Goal: Transaction & Acquisition: Subscribe to service/newsletter

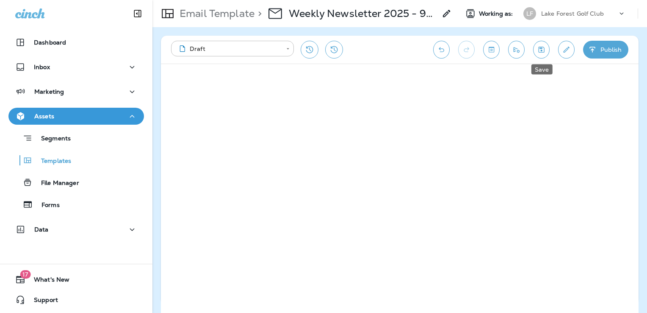
click at [547, 49] on button "Save" at bounding box center [541, 50] width 17 height 18
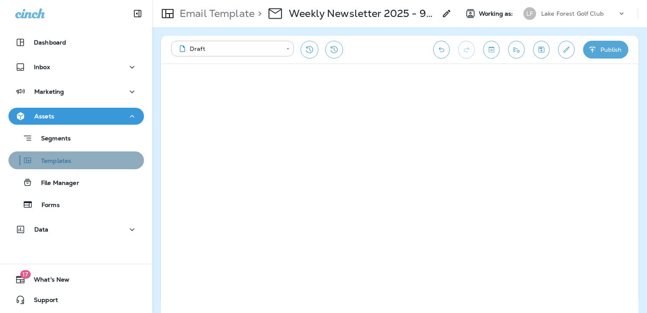
click at [79, 164] on div "Templates" at bounding box center [76, 160] width 129 height 13
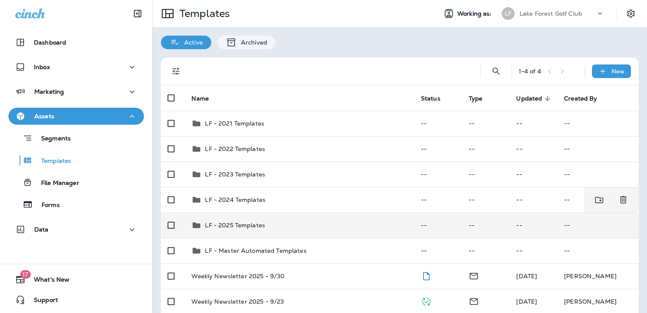
click at [300, 232] on td "LF - 2025 Templates" at bounding box center [299, 224] width 229 height 25
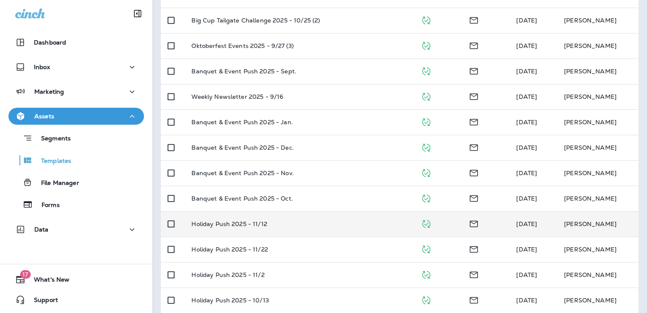
scroll to position [61, 0]
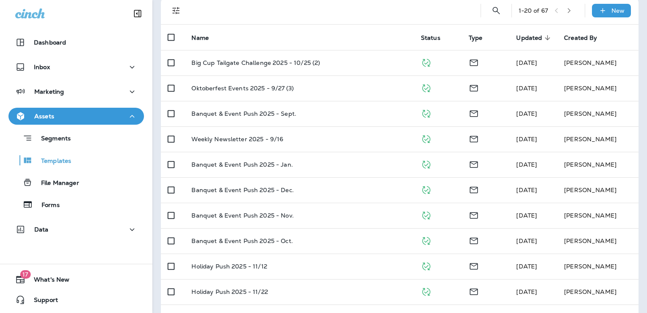
click at [567, 9] on icon "button" at bounding box center [569, 11] width 6 height 6
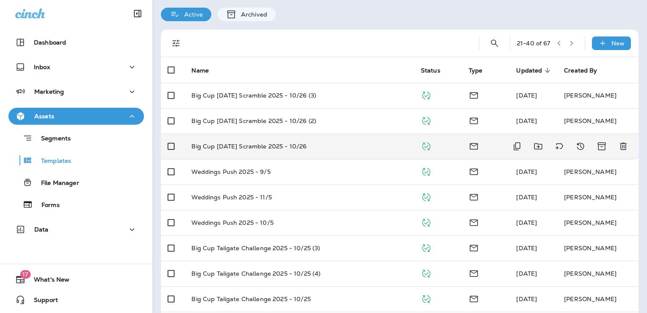
scroll to position [85, 0]
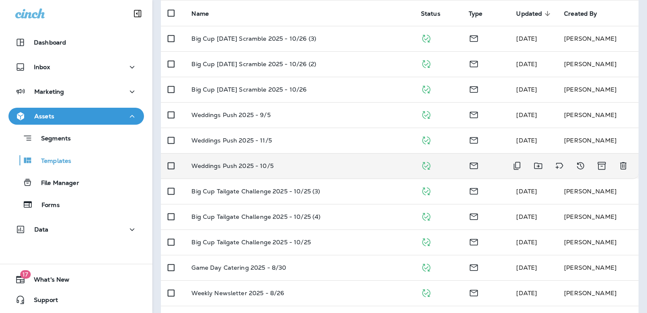
click at [344, 168] on div "Weddings Push 2025 - 10/5" at bounding box center [299, 165] width 216 height 7
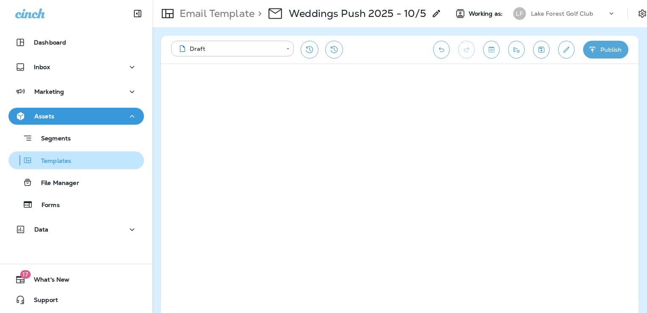
click at [48, 161] on p "Templates" at bounding box center [52, 161] width 39 height 8
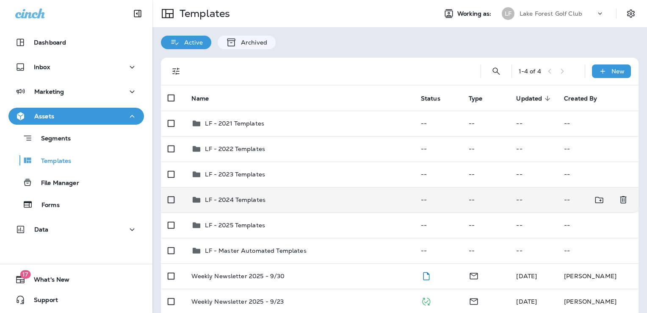
click at [286, 202] on div "LF - 2024 Templates" at bounding box center [299, 199] width 216 height 10
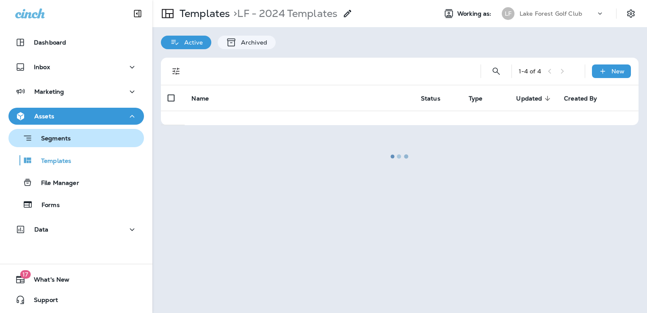
click at [76, 138] on div "Segments" at bounding box center [76, 137] width 129 height 13
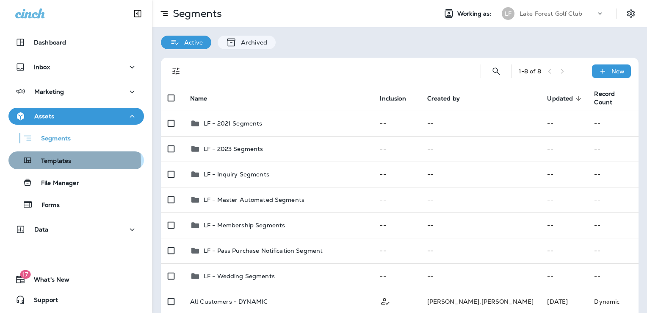
click at [69, 162] on p "Templates" at bounding box center [52, 161] width 39 height 8
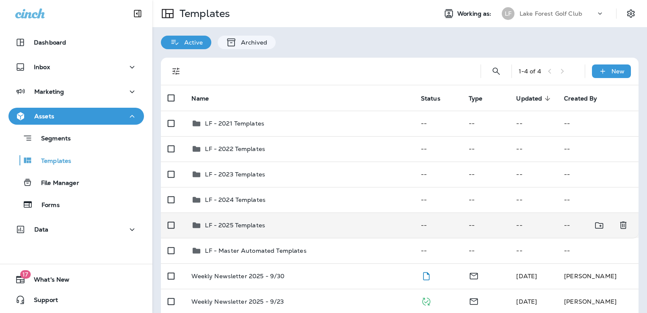
click at [288, 229] on div "LF - 2025 Templates" at bounding box center [299, 225] width 216 height 10
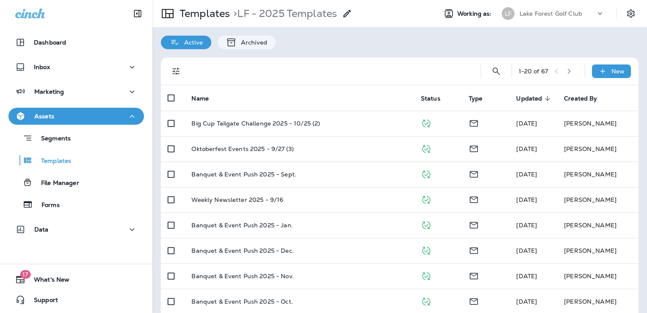
click at [567, 70] on icon "button" at bounding box center [569, 71] width 6 height 6
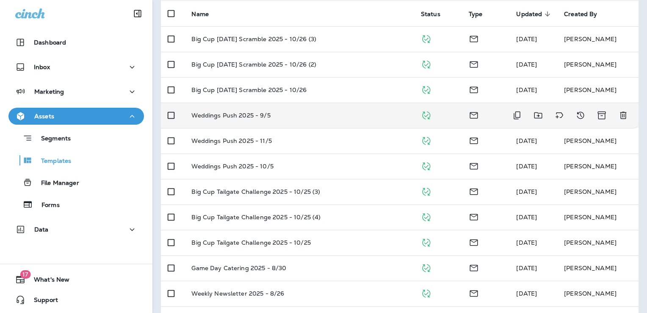
scroll to position [85, 0]
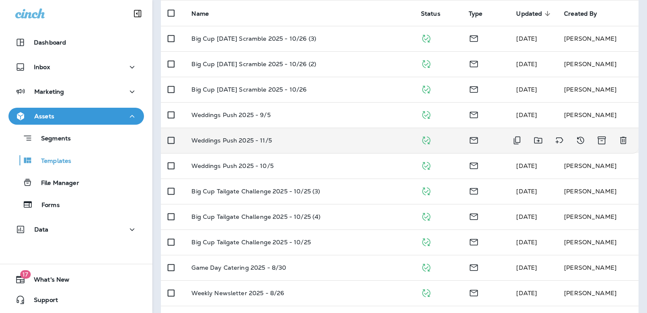
click at [340, 142] on div "Weddings Push 2025 - 11/5" at bounding box center [299, 140] width 216 height 7
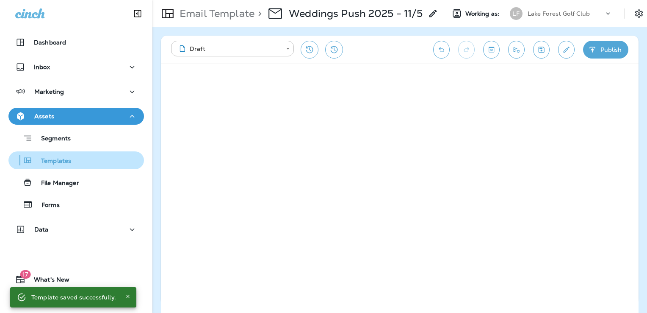
click at [92, 163] on div "Templates" at bounding box center [76, 160] width 129 height 13
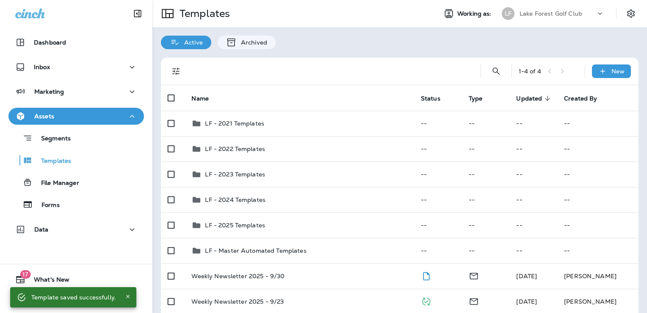
click at [550, 15] on p "Lake Forest Golf Club" at bounding box center [551, 13] width 63 height 7
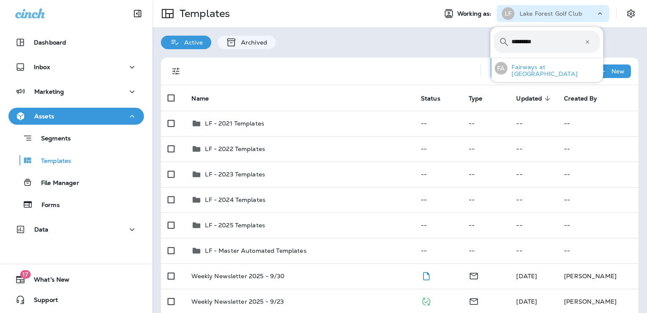
type input "********"
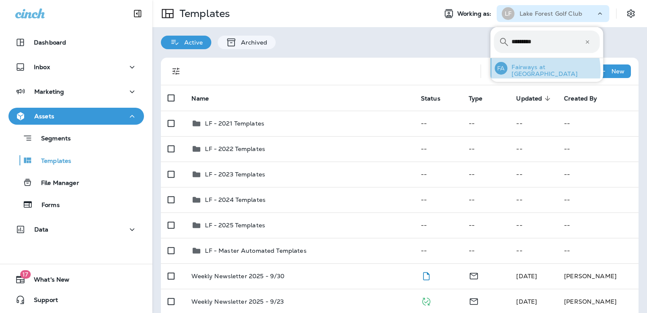
click at [537, 70] on p "Fairways at [GEOGRAPHIC_DATA]" at bounding box center [554, 71] width 92 height 14
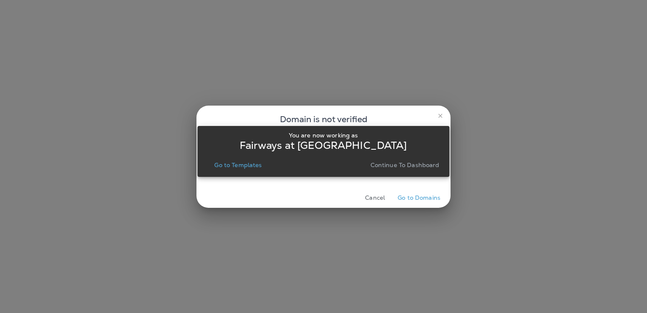
click at [241, 166] on p "Go to Templates" at bounding box center [237, 164] width 47 height 7
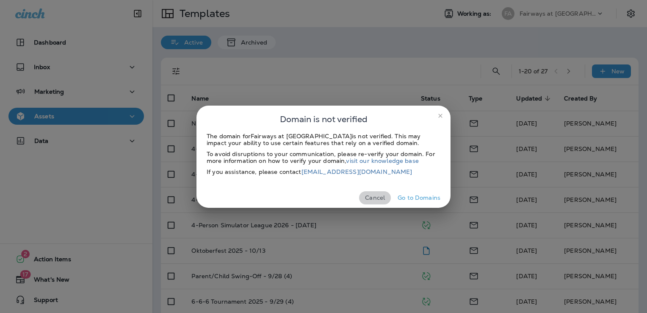
drag, startPoint x: 378, startPoint y: 195, endPoint x: 386, endPoint y: 181, distance: 15.8
click at [378, 195] on button "Cancel" at bounding box center [375, 197] width 32 height 13
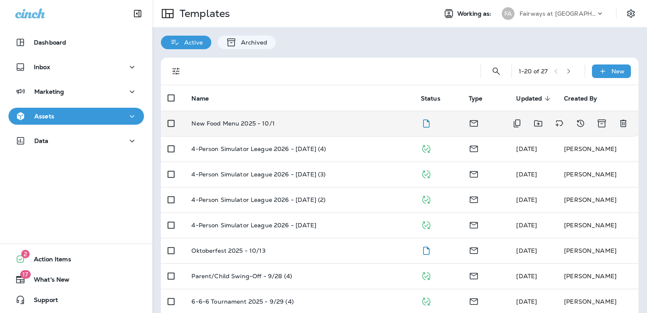
click at [328, 127] on td "New Food Menu 2025 - 10/1" at bounding box center [299, 123] width 229 height 25
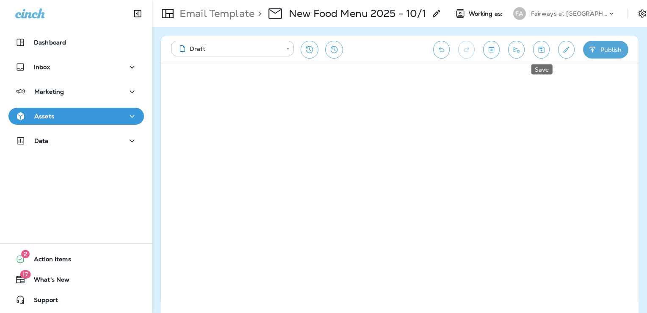
click at [545, 45] on icon "Save" at bounding box center [541, 49] width 9 height 8
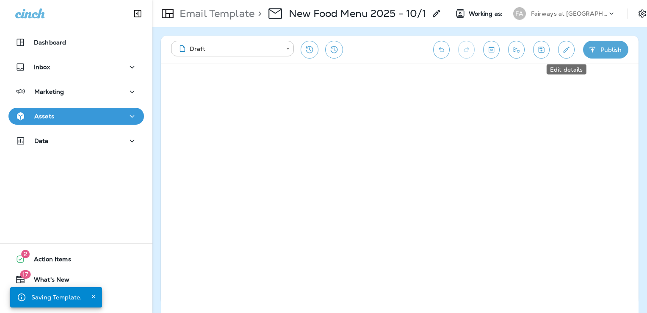
click at [567, 49] on icon "Edit details" at bounding box center [566, 49] width 9 height 8
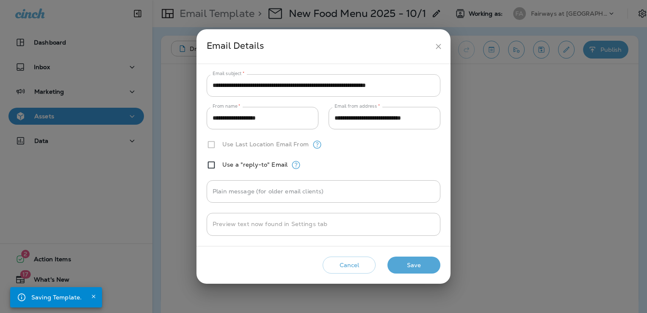
click at [420, 85] on input "**********" at bounding box center [324, 85] width 234 height 22
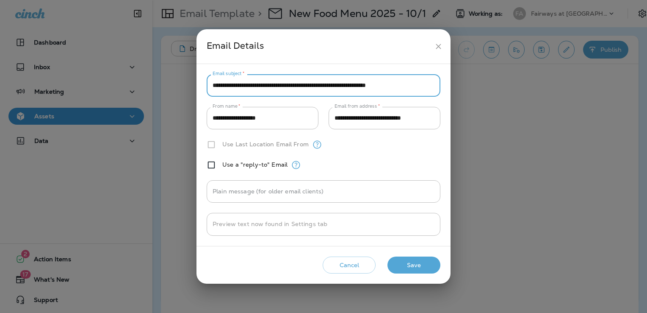
click at [418, 263] on button "Save" at bounding box center [414, 264] width 53 height 17
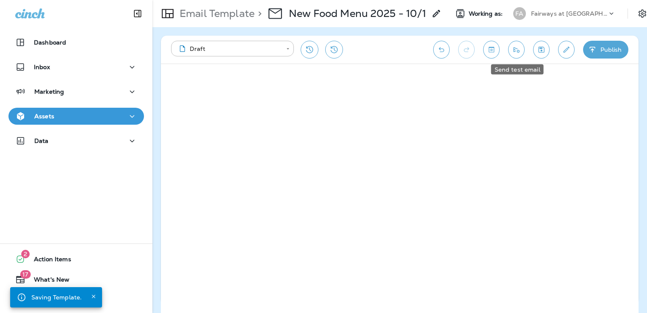
click at [515, 47] on icon "Send test email" at bounding box center [516, 49] width 9 height 8
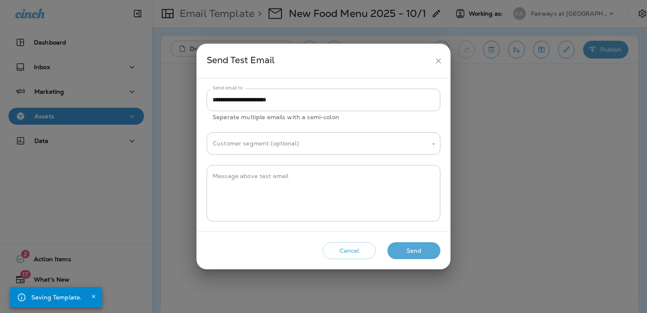
click at [425, 251] on button "Send" at bounding box center [414, 250] width 53 height 17
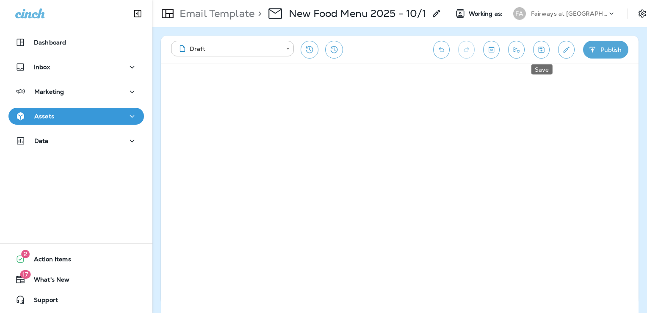
click at [545, 48] on icon "Save" at bounding box center [541, 49] width 9 height 8
click at [516, 45] on button "Send test email" at bounding box center [516, 50] width 17 height 18
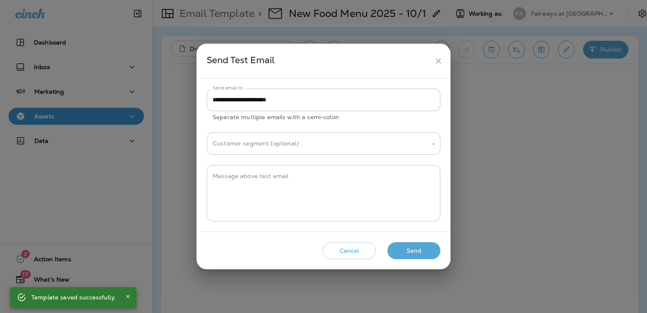
click at [429, 247] on button "Send" at bounding box center [414, 250] width 53 height 17
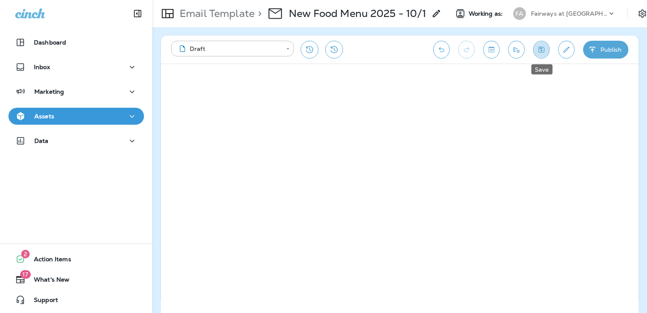
click at [537, 48] on icon "Save" at bounding box center [541, 49] width 9 height 8
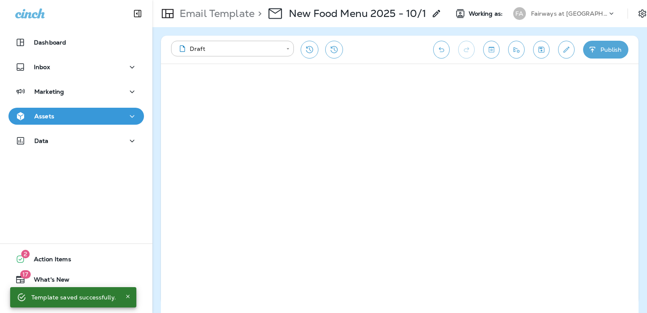
click at [540, 48] on icon "Save" at bounding box center [541, 49] width 9 height 8
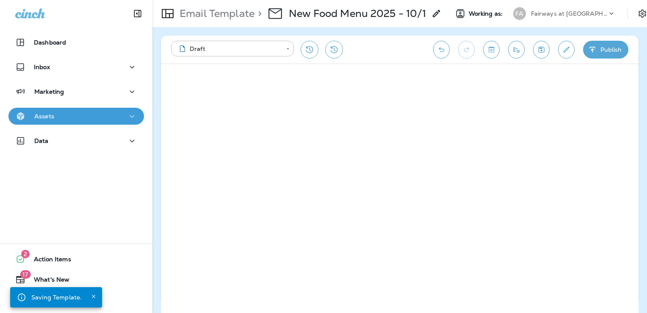
click at [79, 111] on div "Assets" at bounding box center [76, 116] width 122 height 11
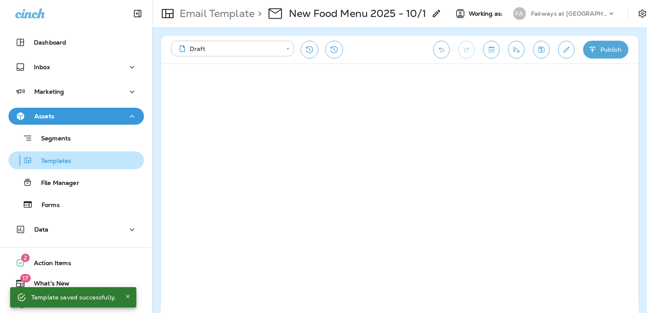
click at [83, 164] on div "Templates" at bounding box center [76, 160] width 129 height 13
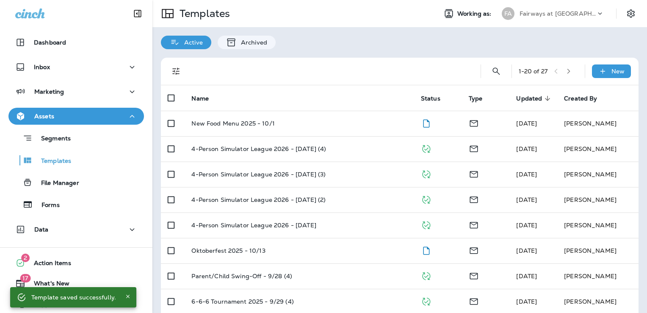
click at [537, 12] on p "Fairways at [GEOGRAPHIC_DATA]" at bounding box center [558, 13] width 76 height 7
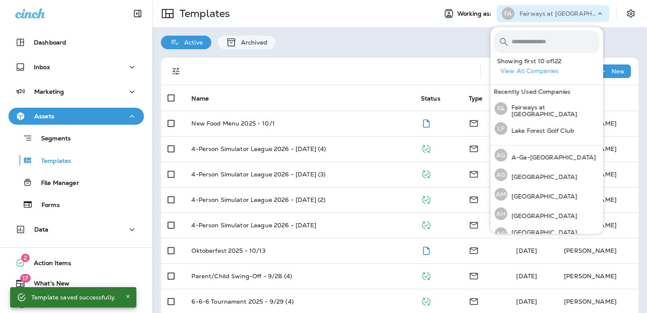
click at [527, 41] on input "text" at bounding box center [556, 42] width 88 height 22
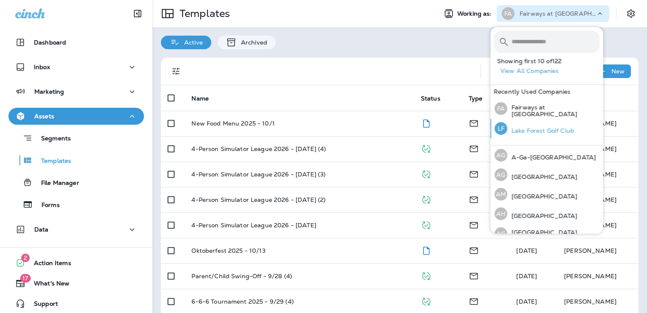
click at [532, 132] on p "Lake Forest Golf Club" at bounding box center [541, 130] width 67 height 7
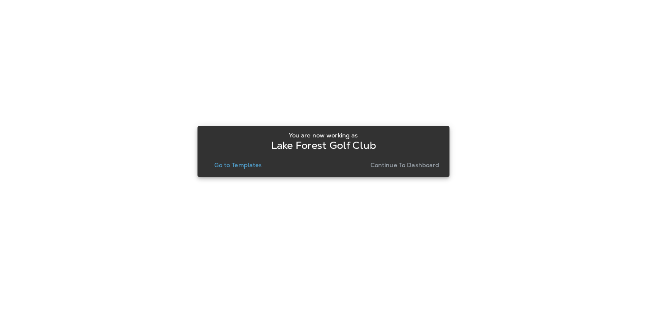
click at [248, 167] on p "Go to Templates" at bounding box center [237, 164] width 47 height 7
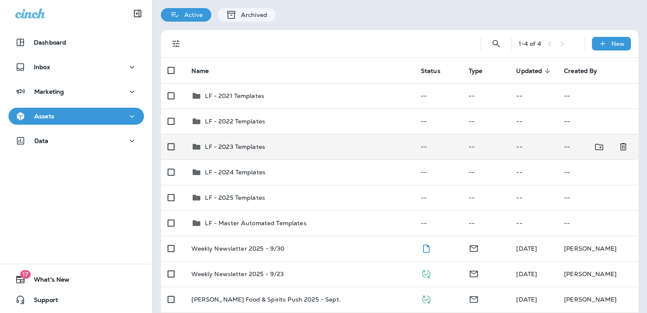
scroll to position [61, 0]
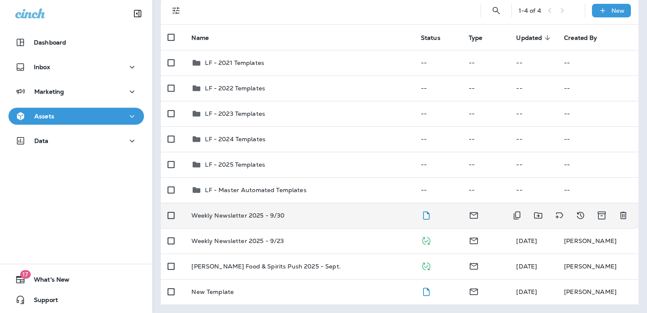
click at [302, 218] on td "Weekly Newsletter 2025 - 9/30" at bounding box center [299, 215] width 229 height 25
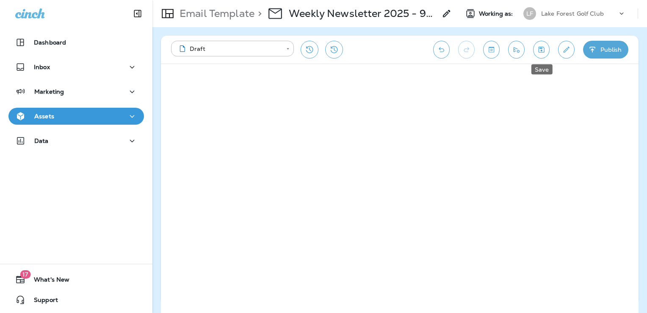
click at [543, 48] on icon "Save" at bounding box center [541, 49] width 9 height 8
click at [513, 50] on icon "Send test email" at bounding box center [516, 49] width 9 height 8
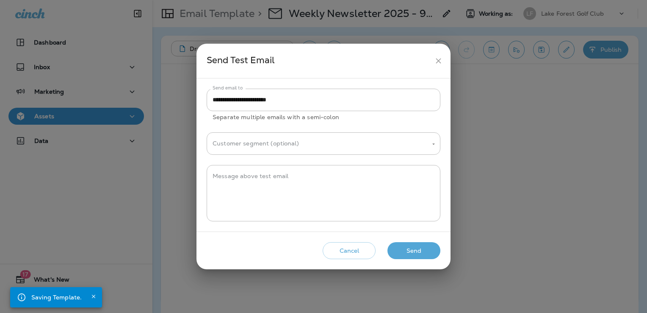
click at [404, 251] on button "Send" at bounding box center [414, 250] width 53 height 17
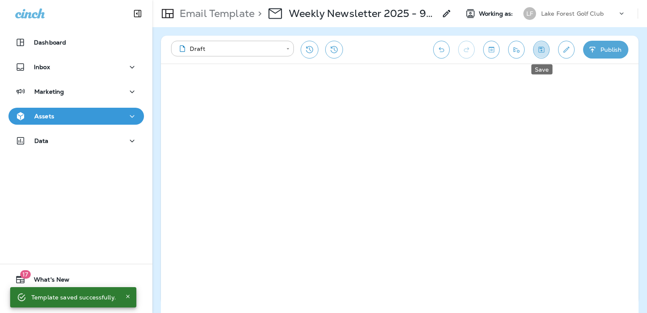
click at [543, 51] on icon "Save" at bounding box center [541, 49] width 9 height 8
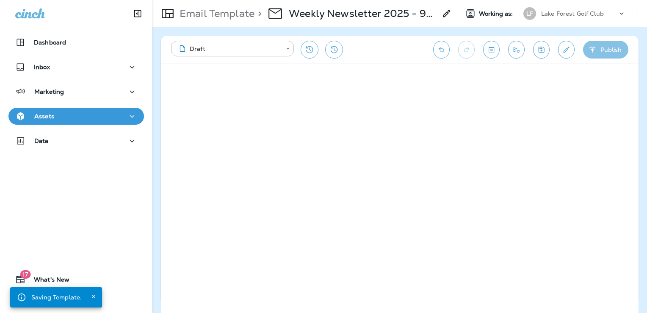
click at [607, 53] on button "Publish" at bounding box center [605, 50] width 45 height 18
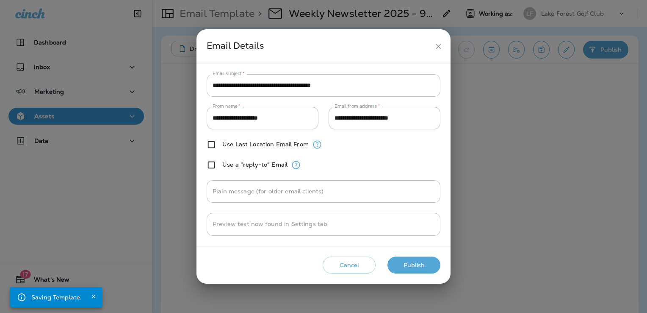
click at [422, 265] on button "Publish" at bounding box center [414, 264] width 53 height 17
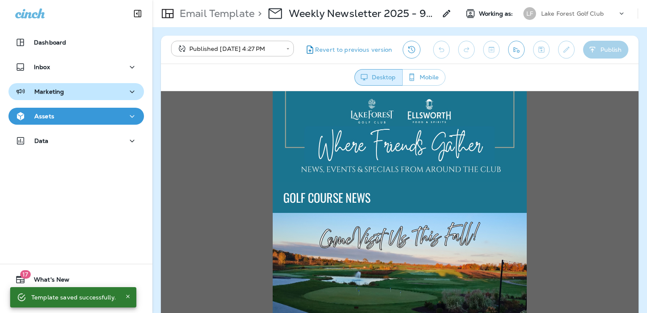
click at [64, 92] on div "Marketing" at bounding box center [76, 91] width 122 height 11
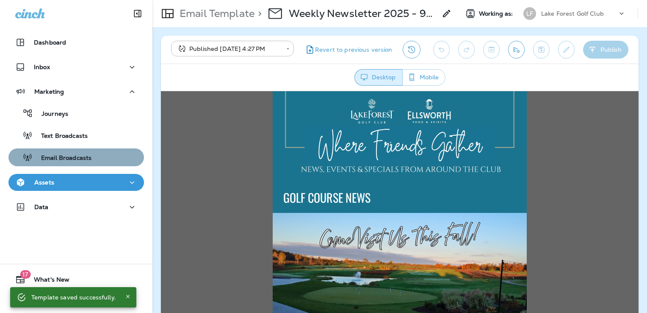
click at [80, 158] on p "Email Broadcasts" at bounding box center [62, 158] width 59 height 8
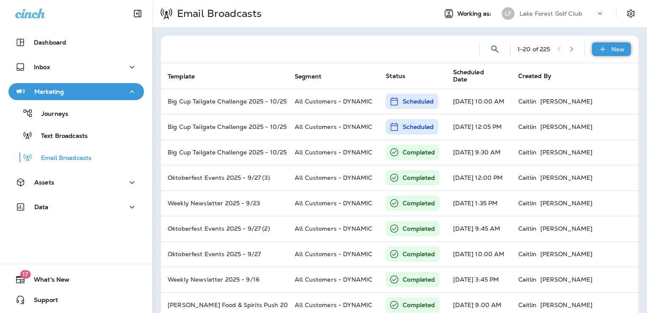
click at [612, 47] on p "New" at bounding box center [618, 49] width 13 height 7
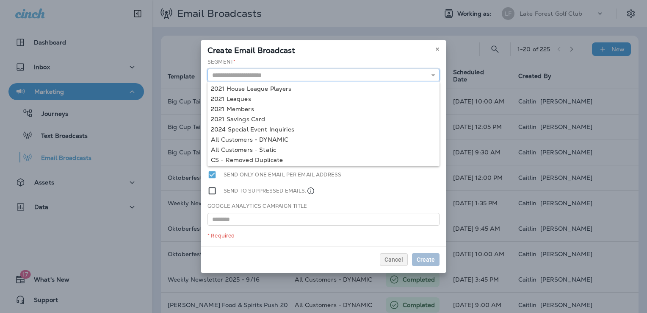
click at [249, 72] on input "text" at bounding box center [324, 75] width 232 height 13
type input "**********"
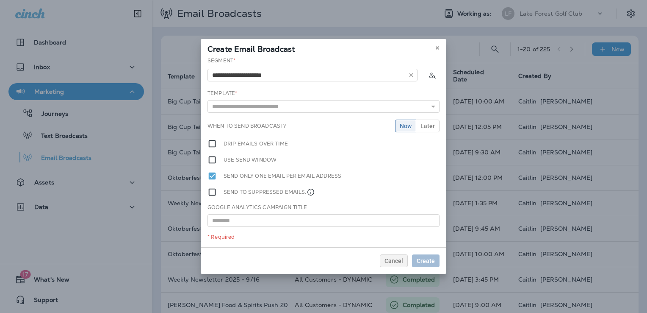
click at [266, 137] on div "**********" at bounding box center [324, 152] width 246 height 190
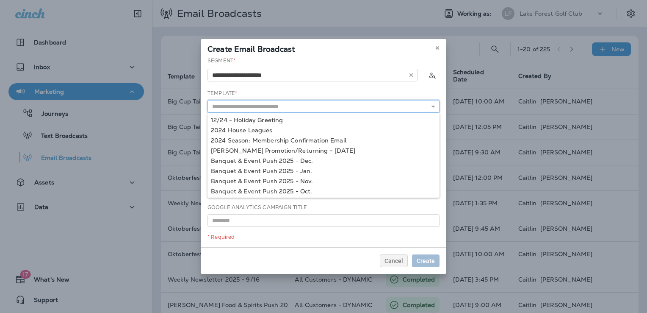
click at [267, 104] on input "text" at bounding box center [324, 106] width 232 height 13
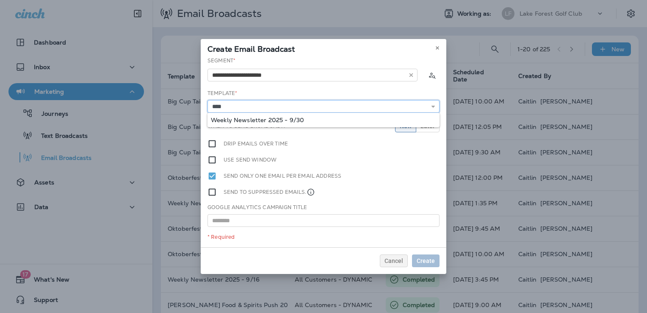
type input "**********"
click at [277, 121] on div "**********" at bounding box center [324, 152] width 246 height 190
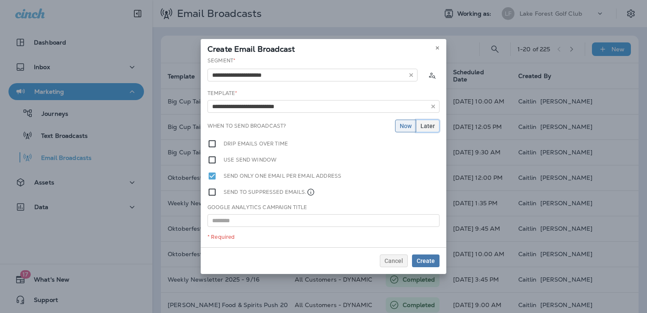
click at [432, 125] on span "Later" at bounding box center [428, 126] width 14 height 6
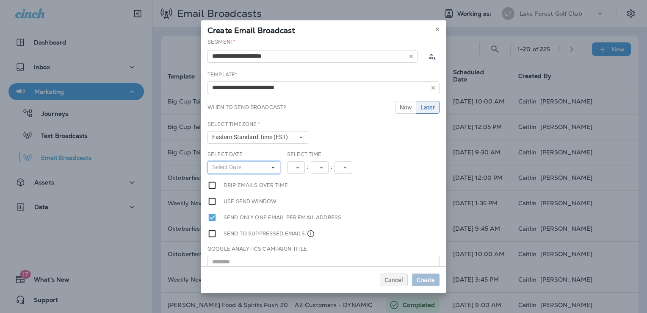
click at [234, 170] on span "Select Date" at bounding box center [228, 167] width 33 height 7
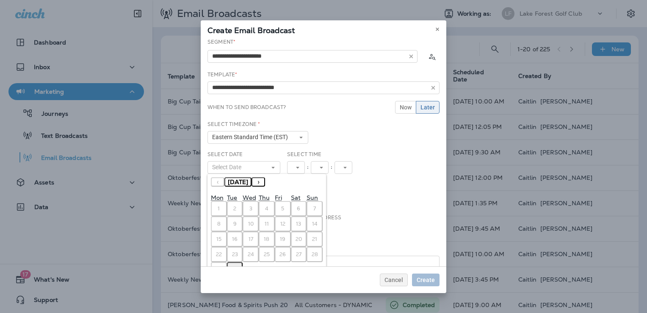
click at [234, 266] on abbr "30" at bounding box center [235, 269] width 6 height 7
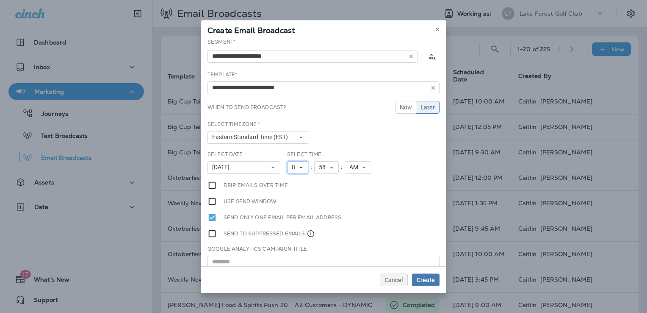
click at [299, 168] on icon at bounding box center [301, 167] width 5 height 5
click at [293, 211] on link "4" at bounding box center [297, 211] width 21 height 10
click at [319, 166] on span "58" at bounding box center [324, 167] width 10 height 7
click at [318, 242] on link "46" at bounding box center [326, 247] width 25 height 10
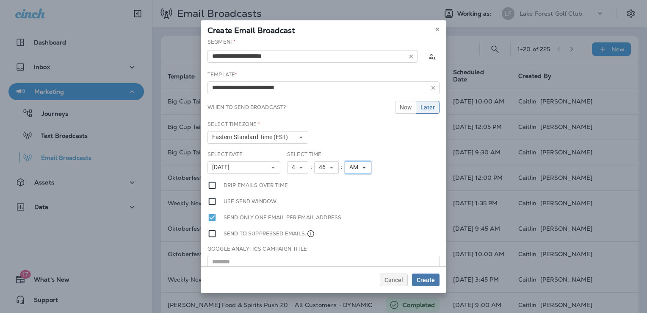
click at [345, 167] on button "AM" at bounding box center [358, 167] width 27 height 13
click at [347, 193] on link "PM" at bounding box center [358, 191] width 27 height 10
click at [283, 86] on input "**********" at bounding box center [324, 87] width 232 height 13
click at [261, 261] on input "text" at bounding box center [324, 261] width 232 height 13
paste input "**********"
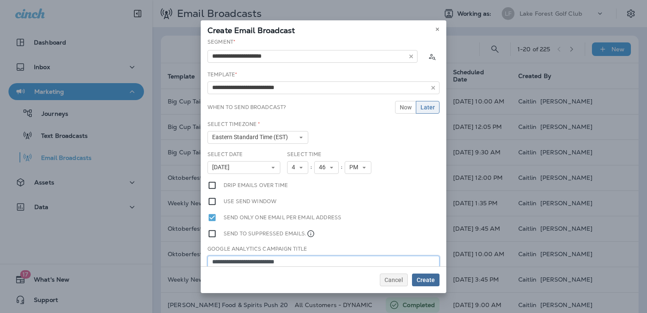
type input "**********"
click at [430, 280] on span "Create" at bounding box center [426, 280] width 18 height 6
